Goal: Task Accomplishment & Management: Use online tool/utility

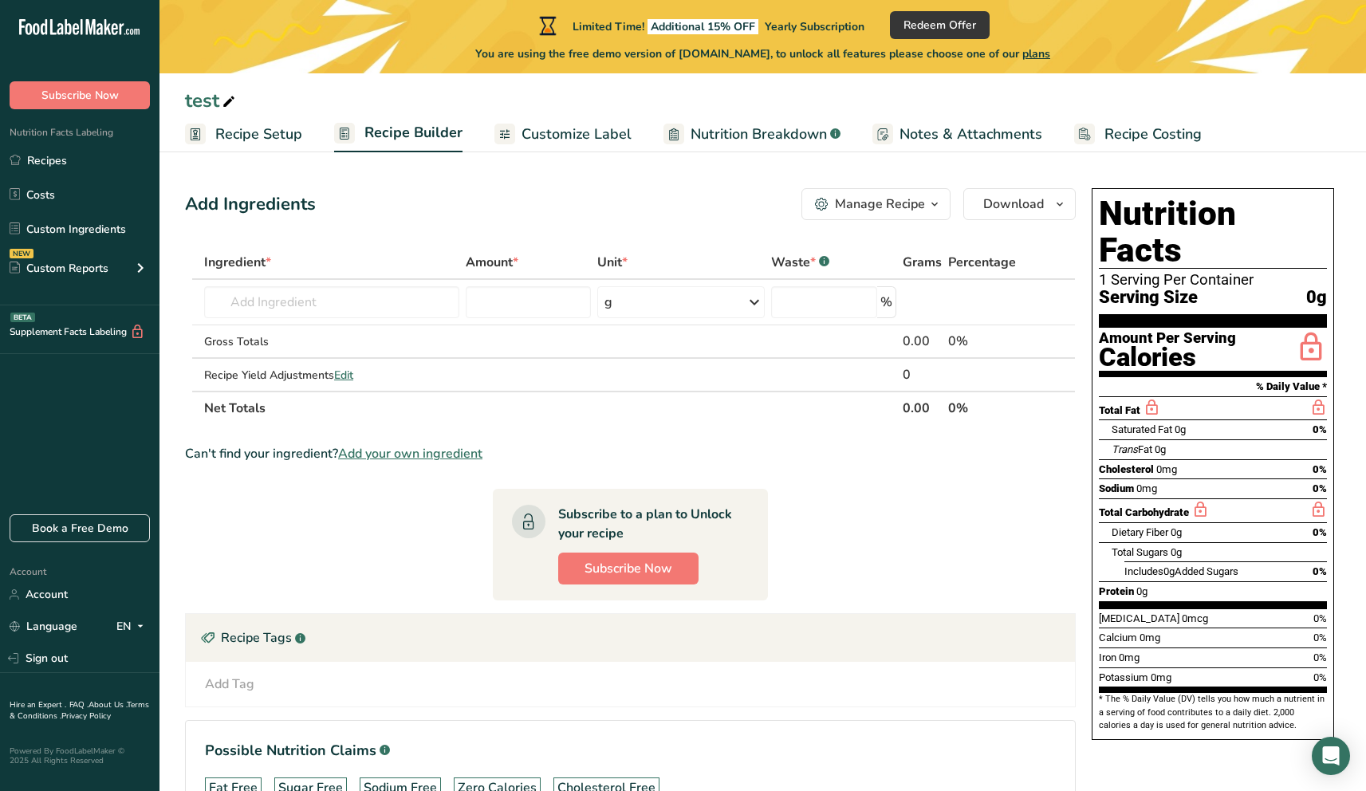
click at [590, 128] on span "Customize Label" at bounding box center [576, 135] width 110 height 22
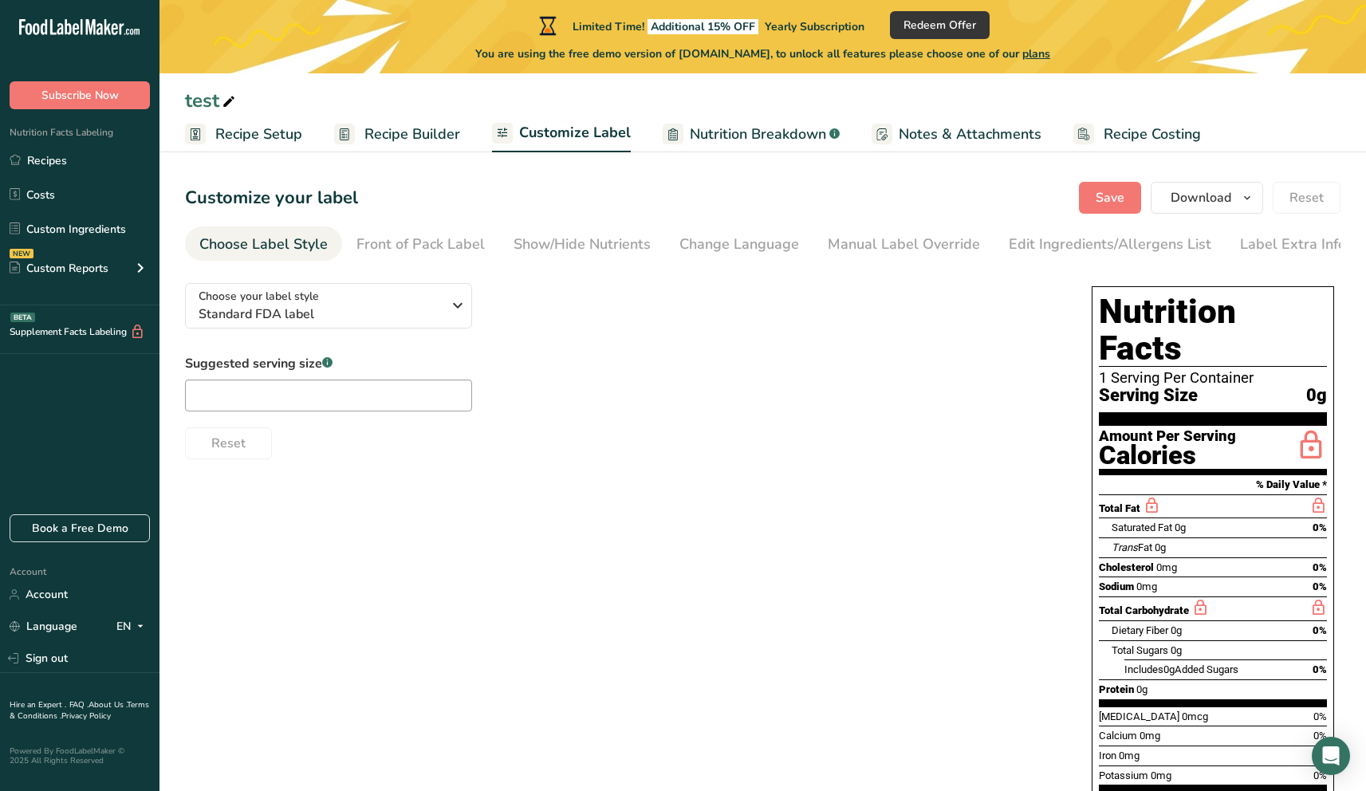
click at [743, 128] on span "Nutrition Breakdown" at bounding box center [758, 135] width 136 height 22
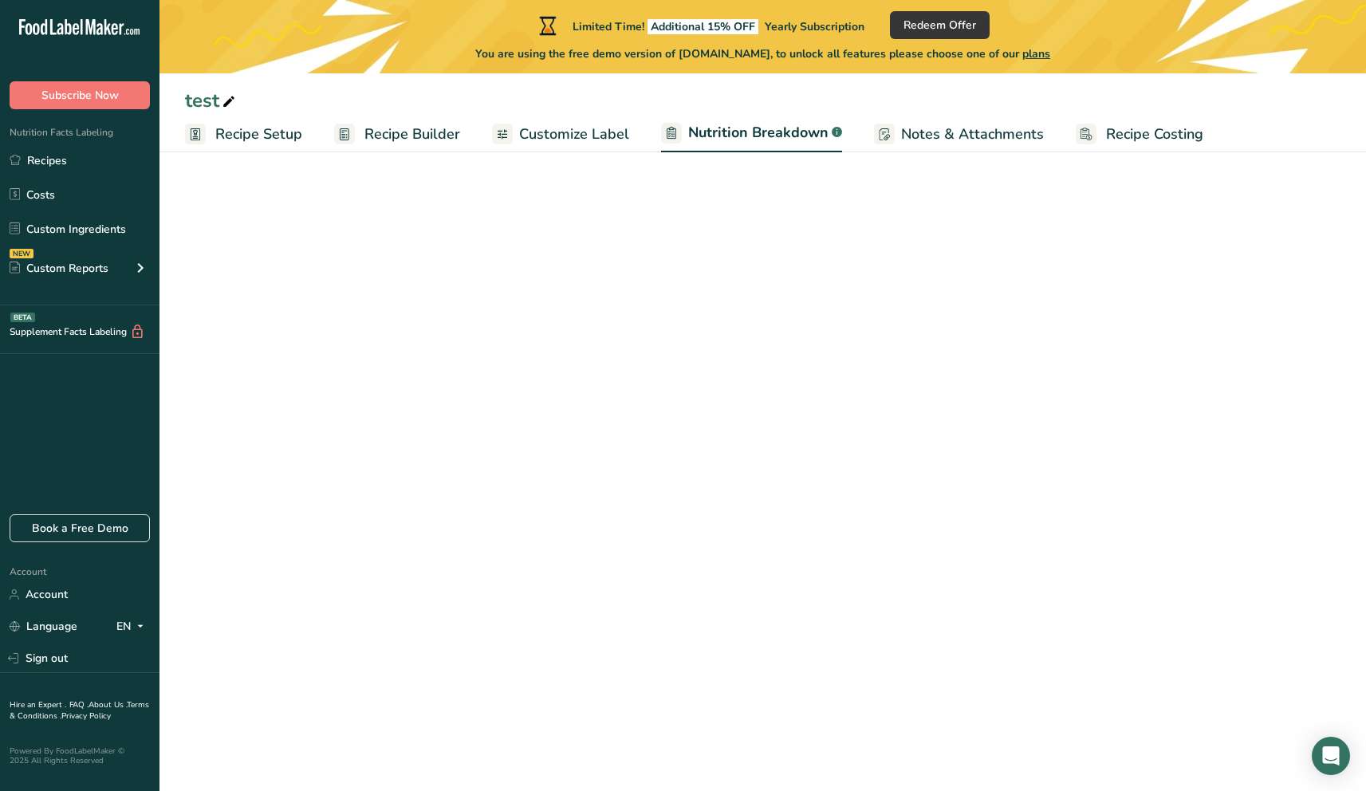
select select "Calories"
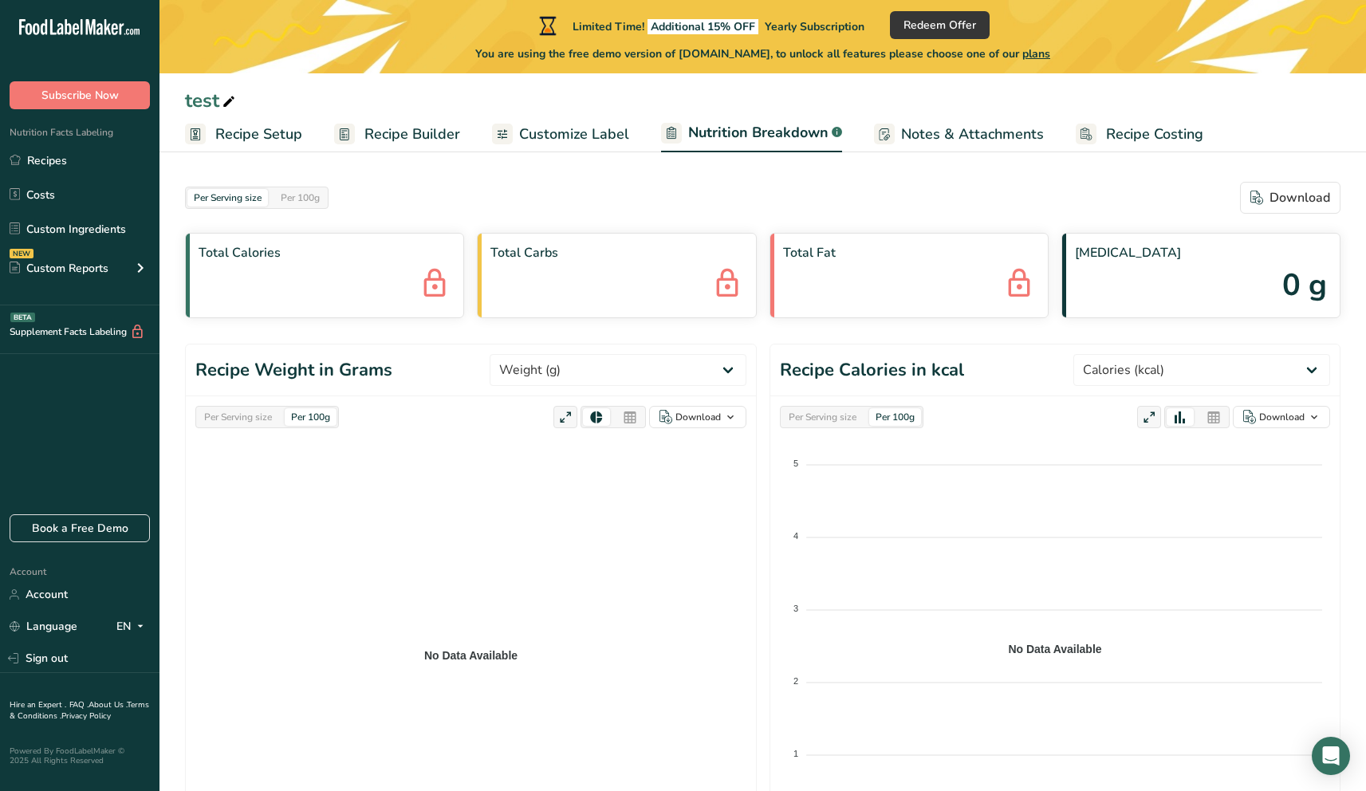
click at [892, 134] on link "Notes & Attachments" at bounding box center [959, 134] width 170 height 36
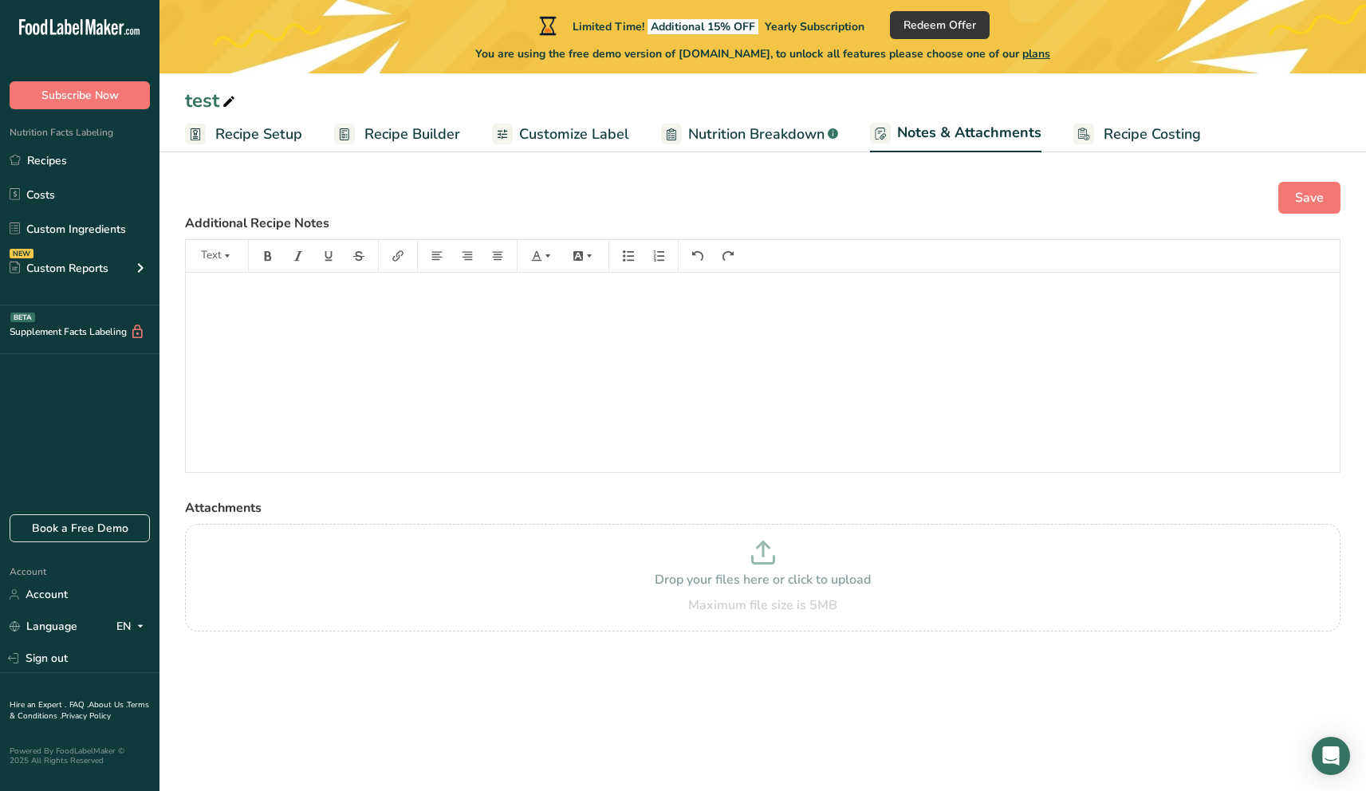
click at [1168, 139] on span "Recipe Costing" at bounding box center [1151, 135] width 97 height 22
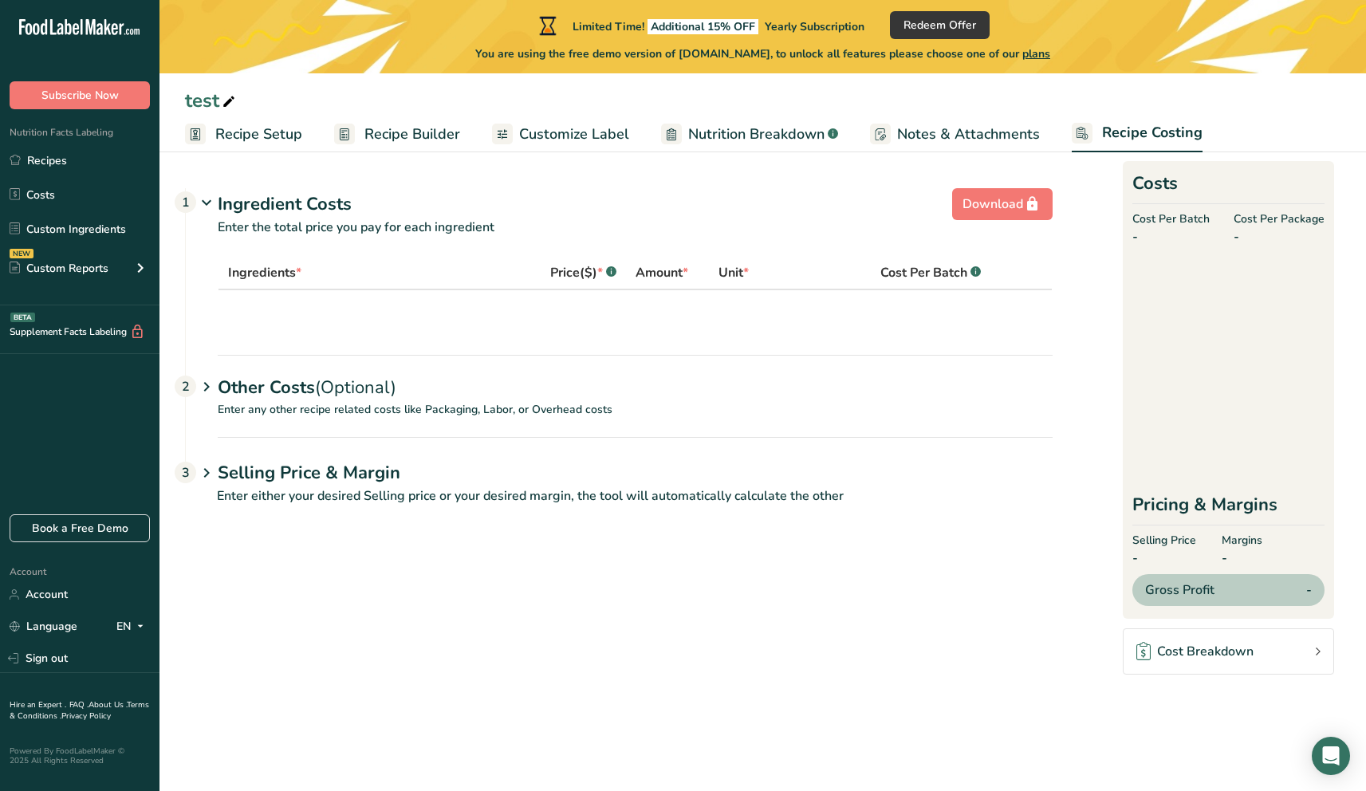
click at [297, 124] on span "Recipe Setup" at bounding box center [258, 135] width 87 height 22
